Goal: Information Seeking & Learning: Learn about a topic

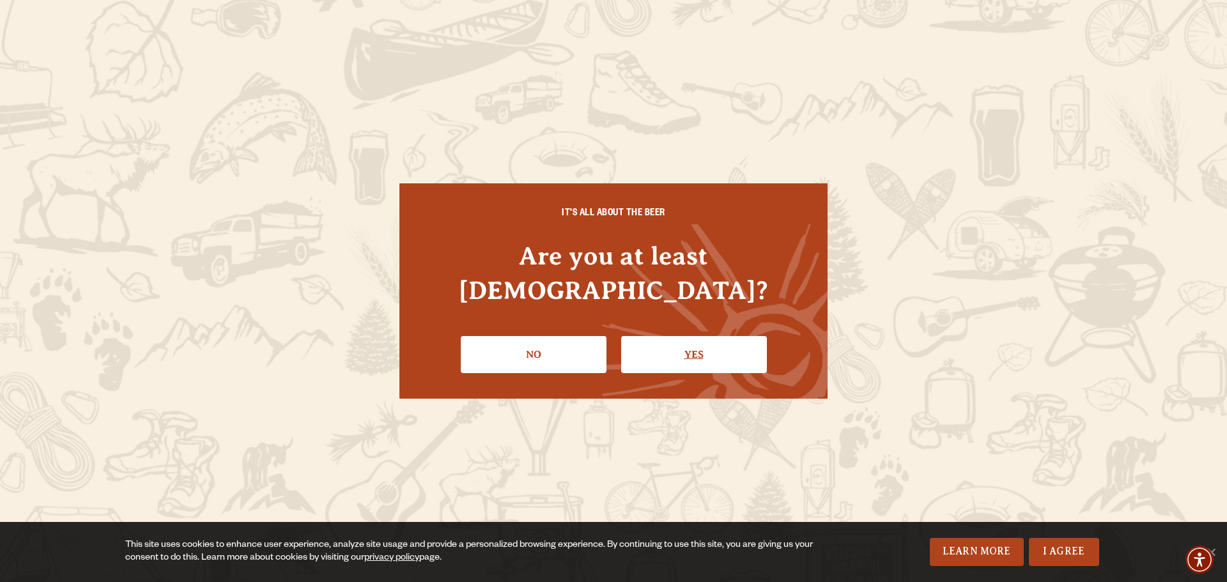
click at [636, 348] on link "Yes" at bounding box center [694, 354] width 146 height 37
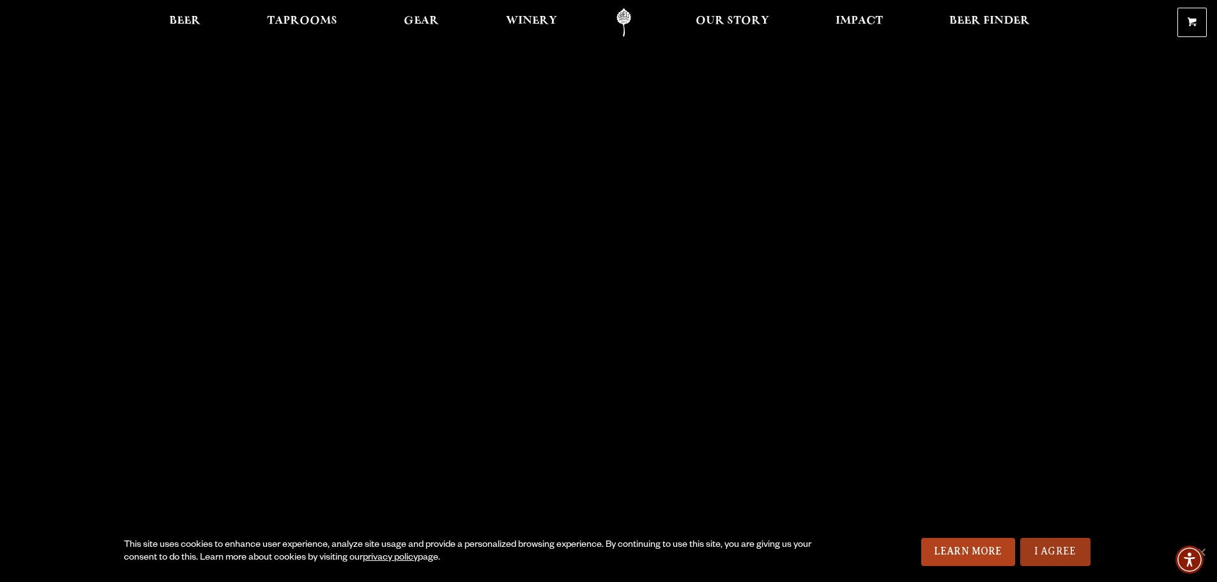
click at [1044, 546] on link "I Agree" at bounding box center [1056, 552] width 70 height 28
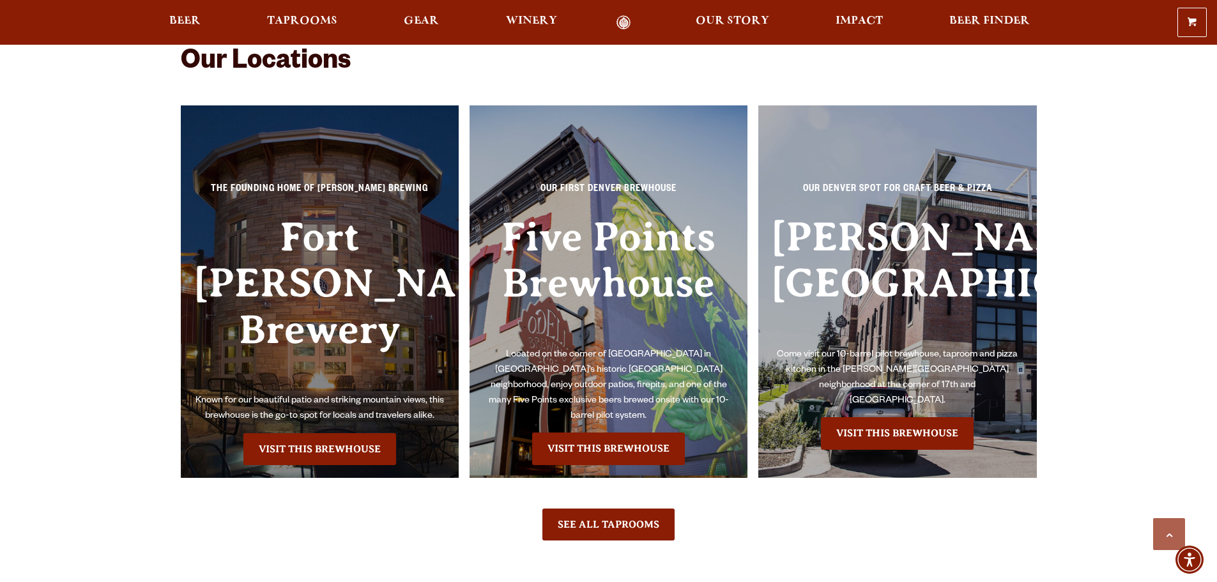
scroll to position [2940, 0]
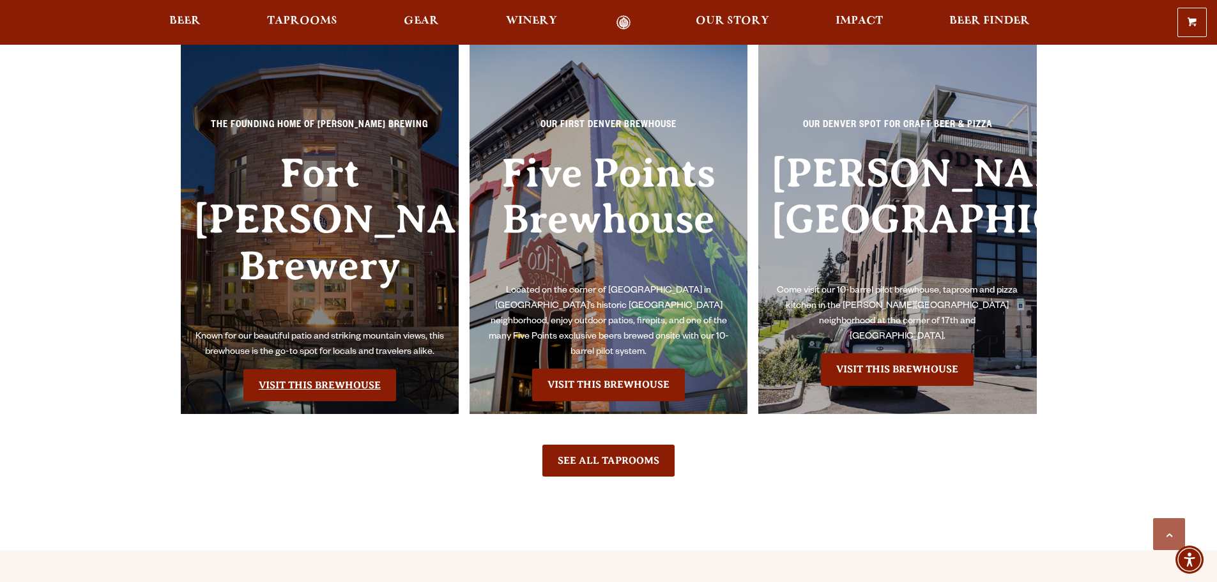
click at [337, 369] on link "Visit this Brewhouse" at bounding box center [319, 385] width 153 height 32
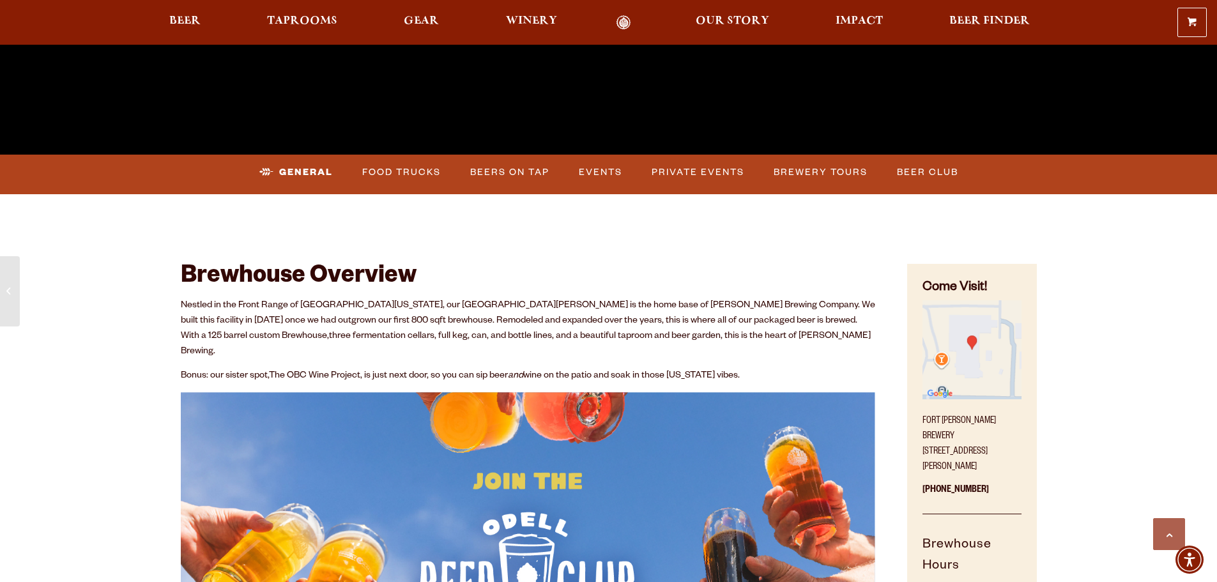
scroll to position [511, 0]
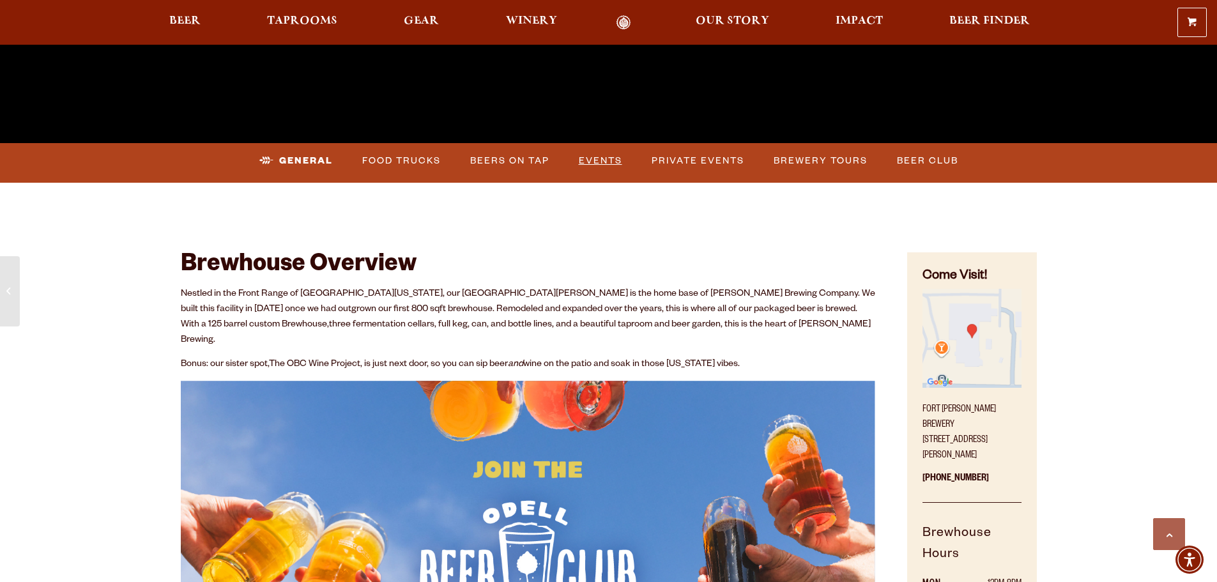
click at [606, 157] on link "Events" at bounding box center [601, 160] width 54 height 29
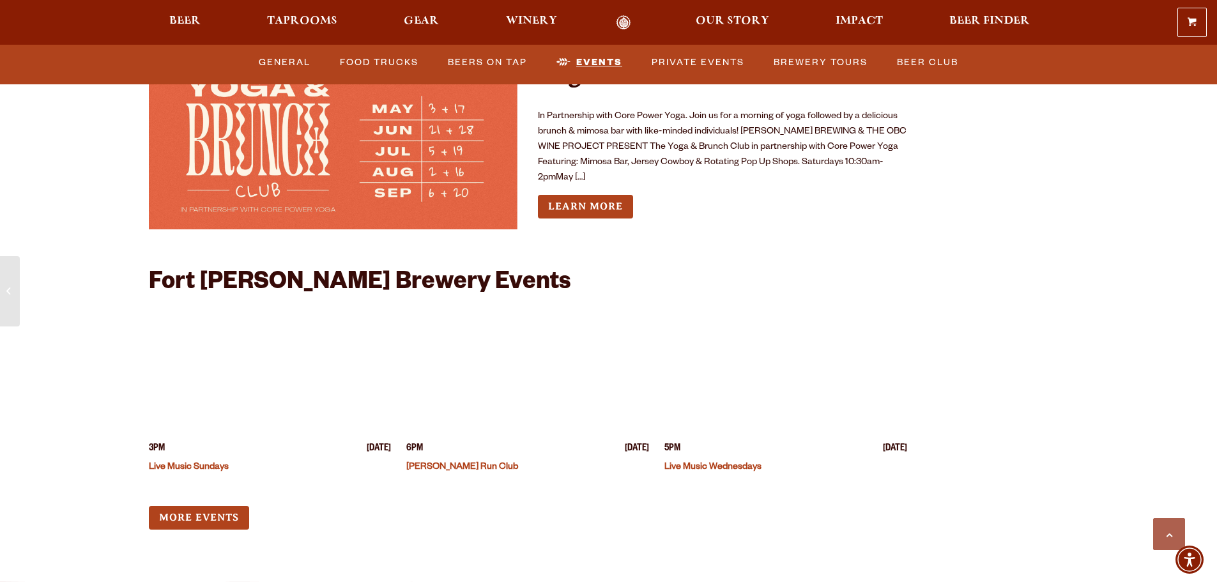
scroll to position [5252, 0]
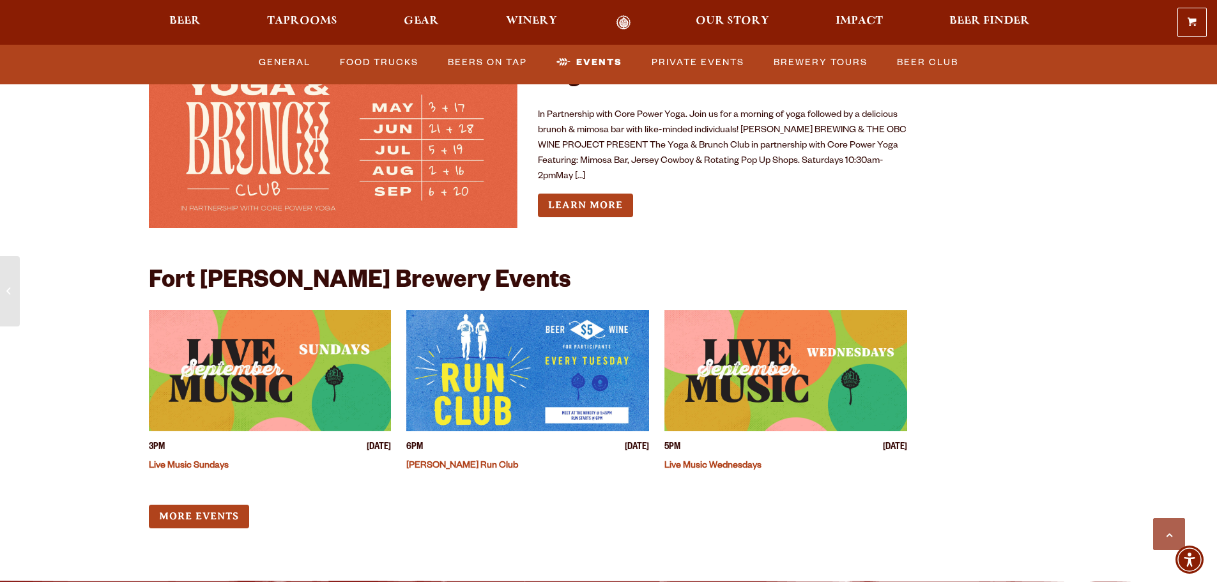
click at [308, 330] on img "View event details" at bounding box center [270, 370] width 243 height 121
